Goal: Check status: Check status

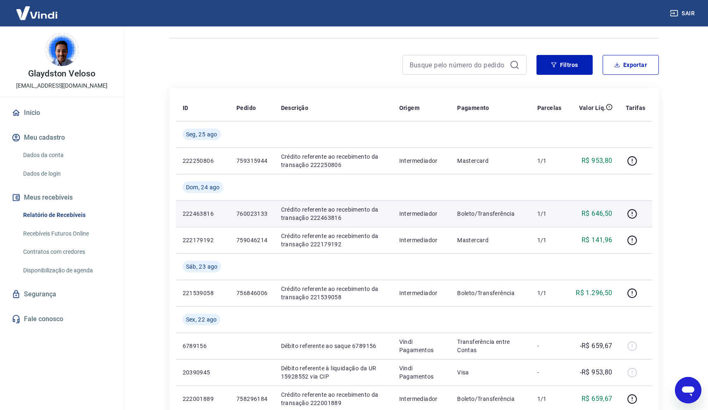
scroll to position [50, 0]
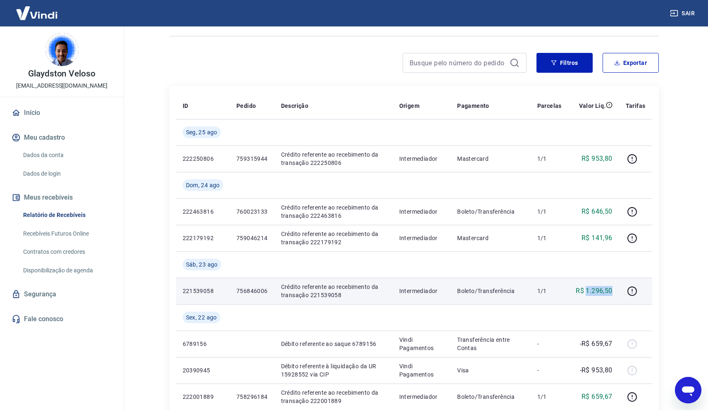
drag, startPoint x: 613, startPoint y: 292, endPoint x: 587, endPoint y: 290, distance: 26.1
click at [587, 290] on td "R$ 1.296,50" at bounding box center [593, 291] width 51 height 26
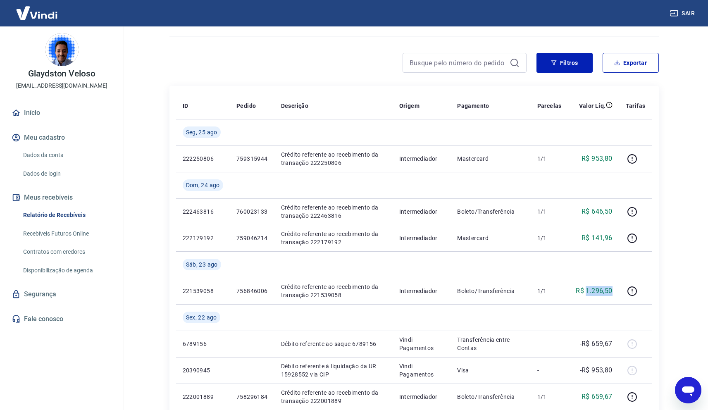
copy p "1.296,50"
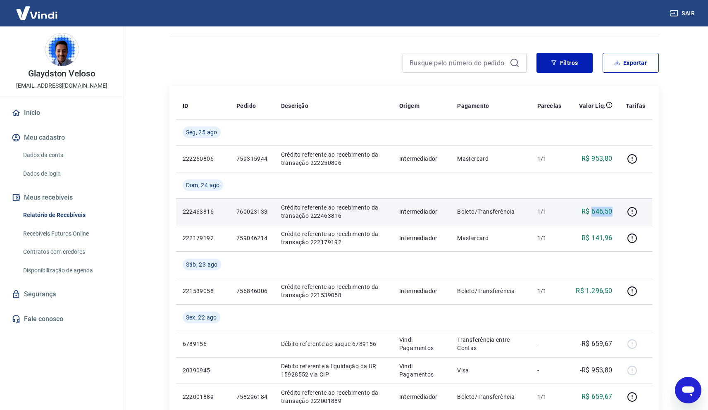
drag, startPoint x: 612, startPoint y: 212, endPoint x: 592, endPoint y: 211, distance: 20.3
click at [592, 211] on p "R$ 646,50" at bounding box center [596, 212] width 31 height 10
copy p "646,50"
